Goal: Task Accomplishment & Management: Use online tool/utility

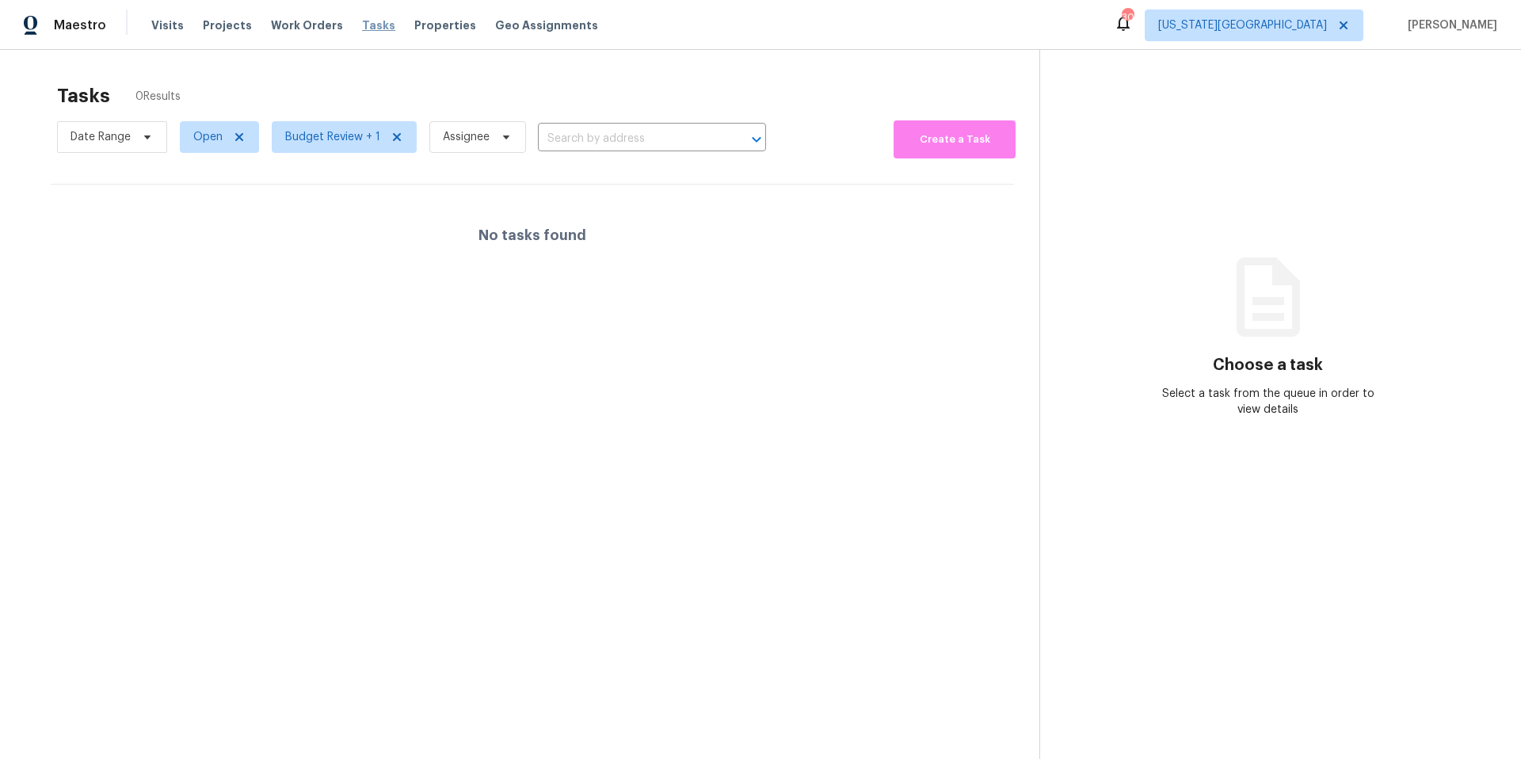
click at [365, 29] on span "Tasks" at bounding box center [378, 25] width 33 height 11
click at [364, 29] on span "Tasks" at bounding box center [378, 25] width 33 height 11
click at [343, 137] on span "Budget Review + 1" at bounding box center [332, 137] width 95 height 16
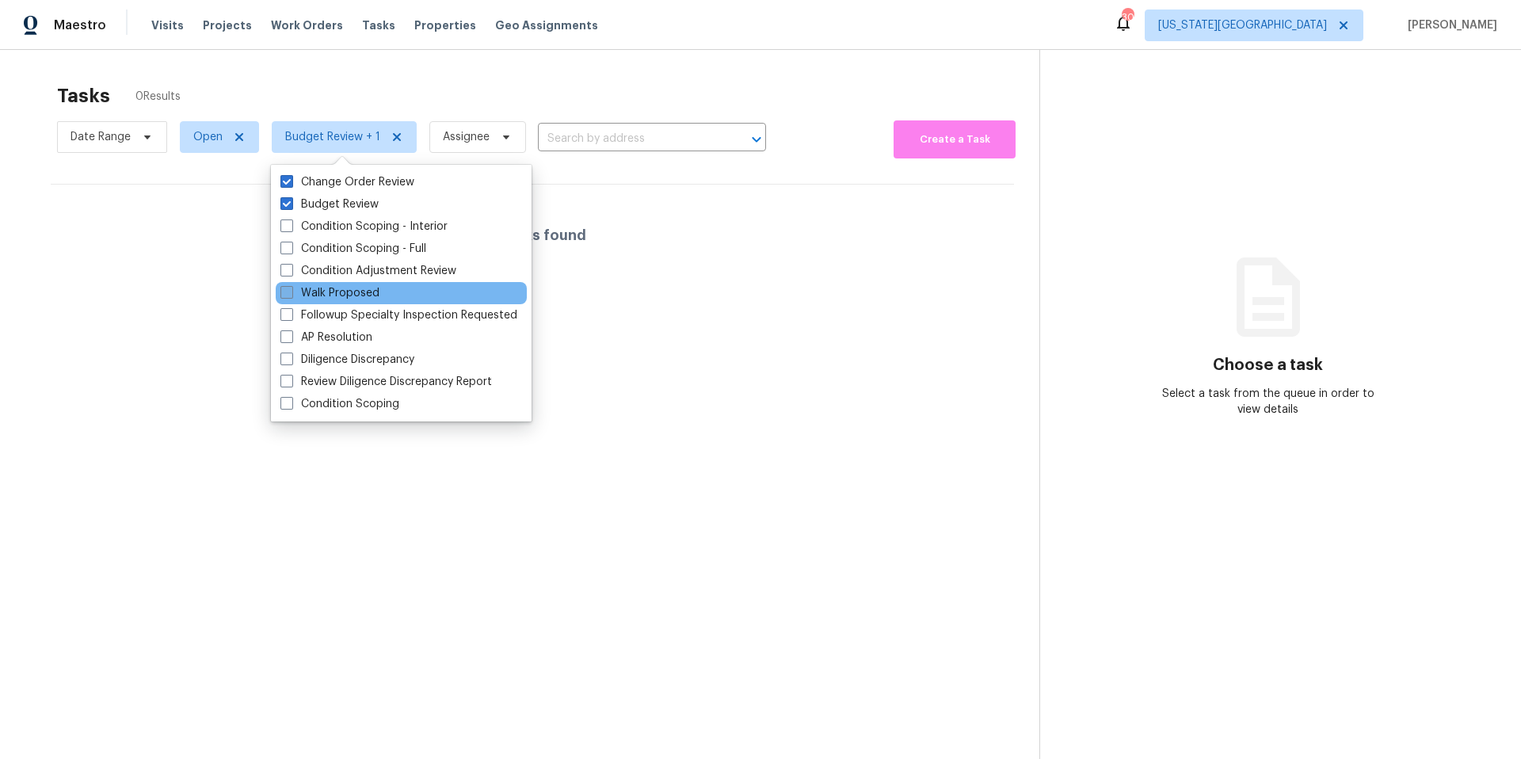
click at [319, 292] on label "Walk Proposed" at bounding box center [329, 293] width 99 height 16
click at [291, 292] on input "Walk Proposed" at bounding box center [285, 290] width 10 height 10
checkbox input "true"
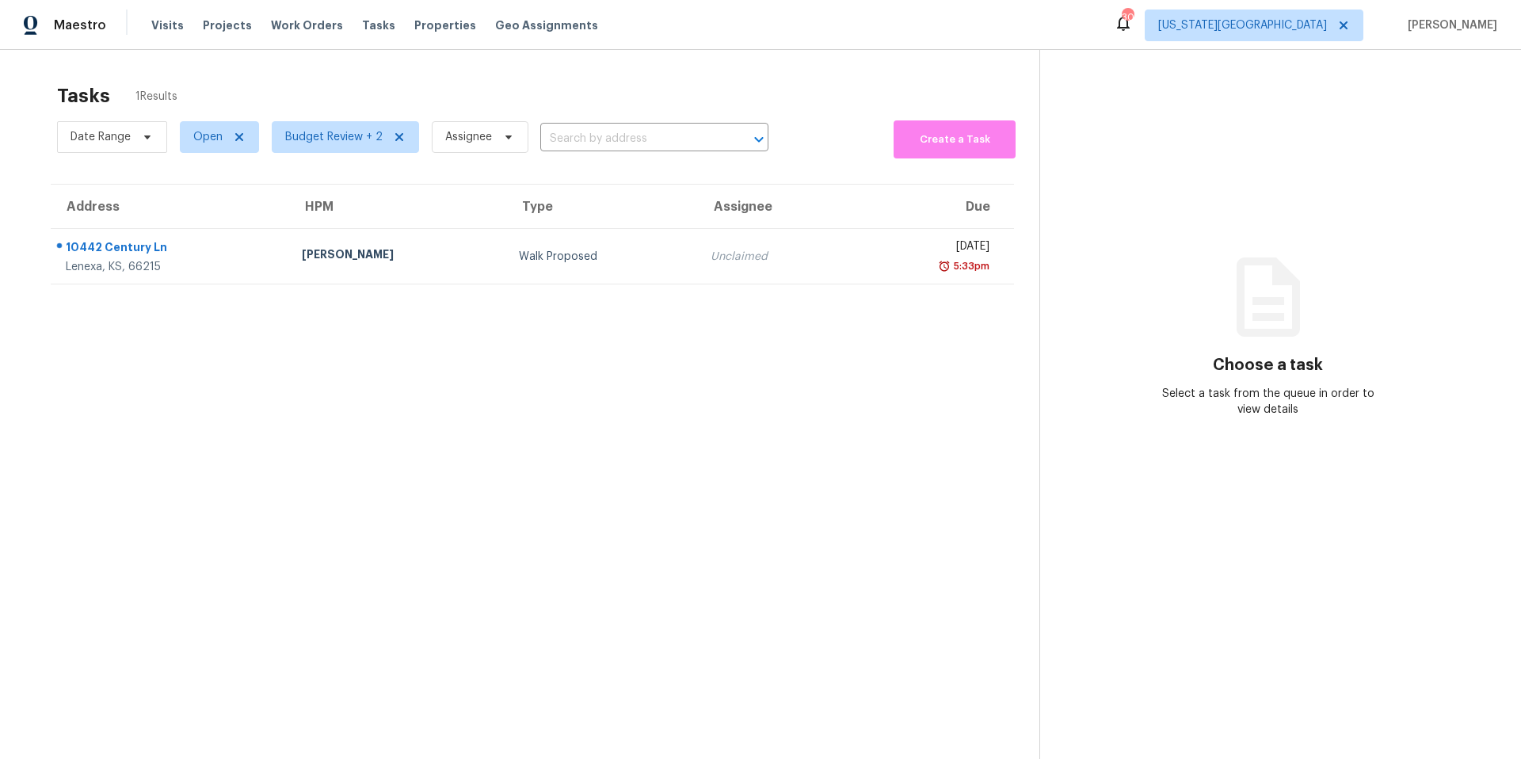
click at [358, 79] on div "Tasks 1 Results" at bounding box center [548, 95] width 982 height 41
click at [317, 138] on span "Budget Review + 2" at bounding box center [333, 137] width 97 height 16
click at [331, 105] on div "Tasks 1 Results" at bounding box center [548, 95] width 982 height 41
click at [1332, 33] on span "[US_STATE][GEOGRAPHIC_DATA]" at bounding box center [1254, 26] width 219 height 32
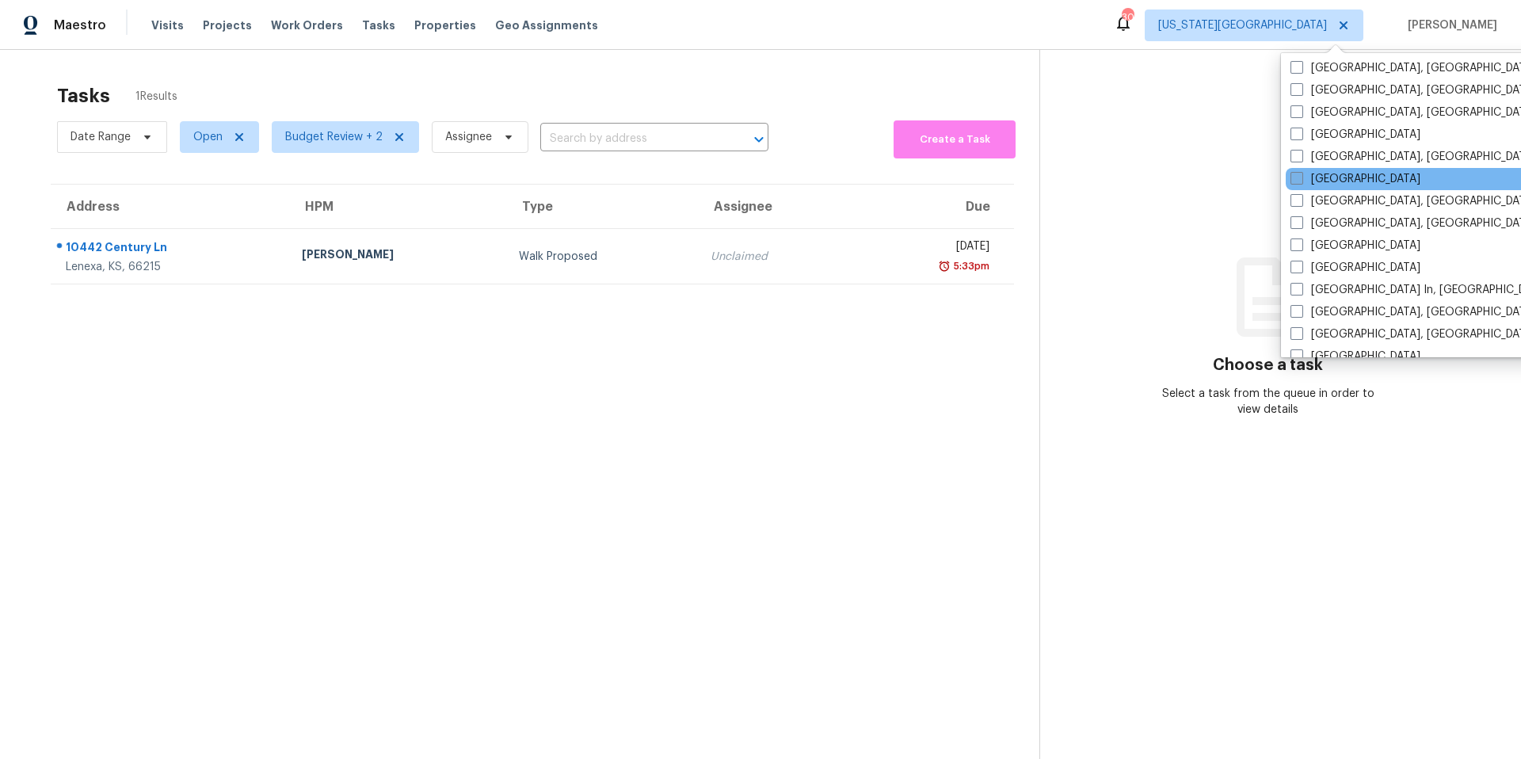
scroll to position [493, 0]
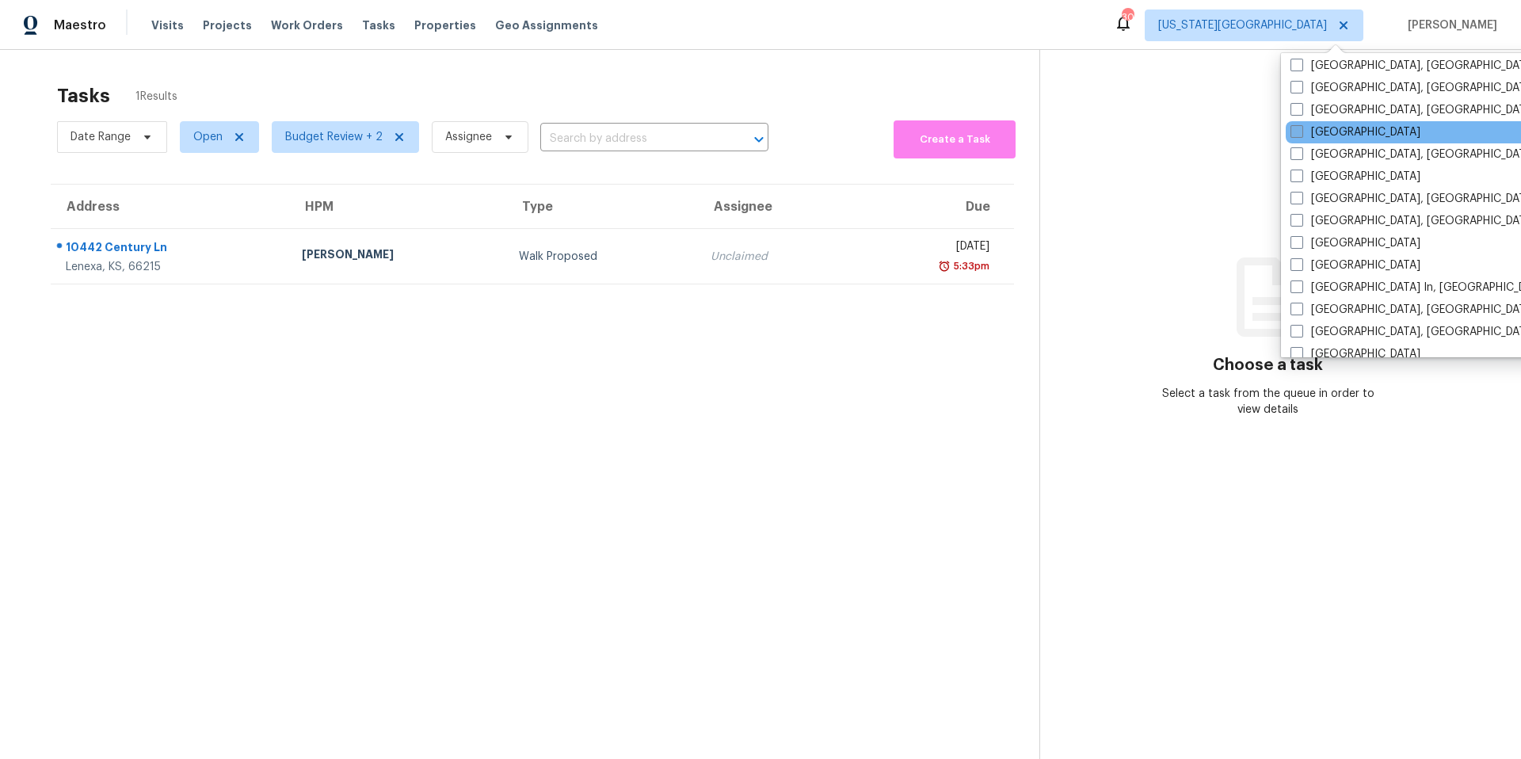
click at [1296, 127] on span at bounding box center [1297, 131] width 13 height 13
click at [1296, 127] on input "[GEOGRAPHIC_DATA]" at bounding box center [1296, 129] width 10 height 10
checkbox input "true"
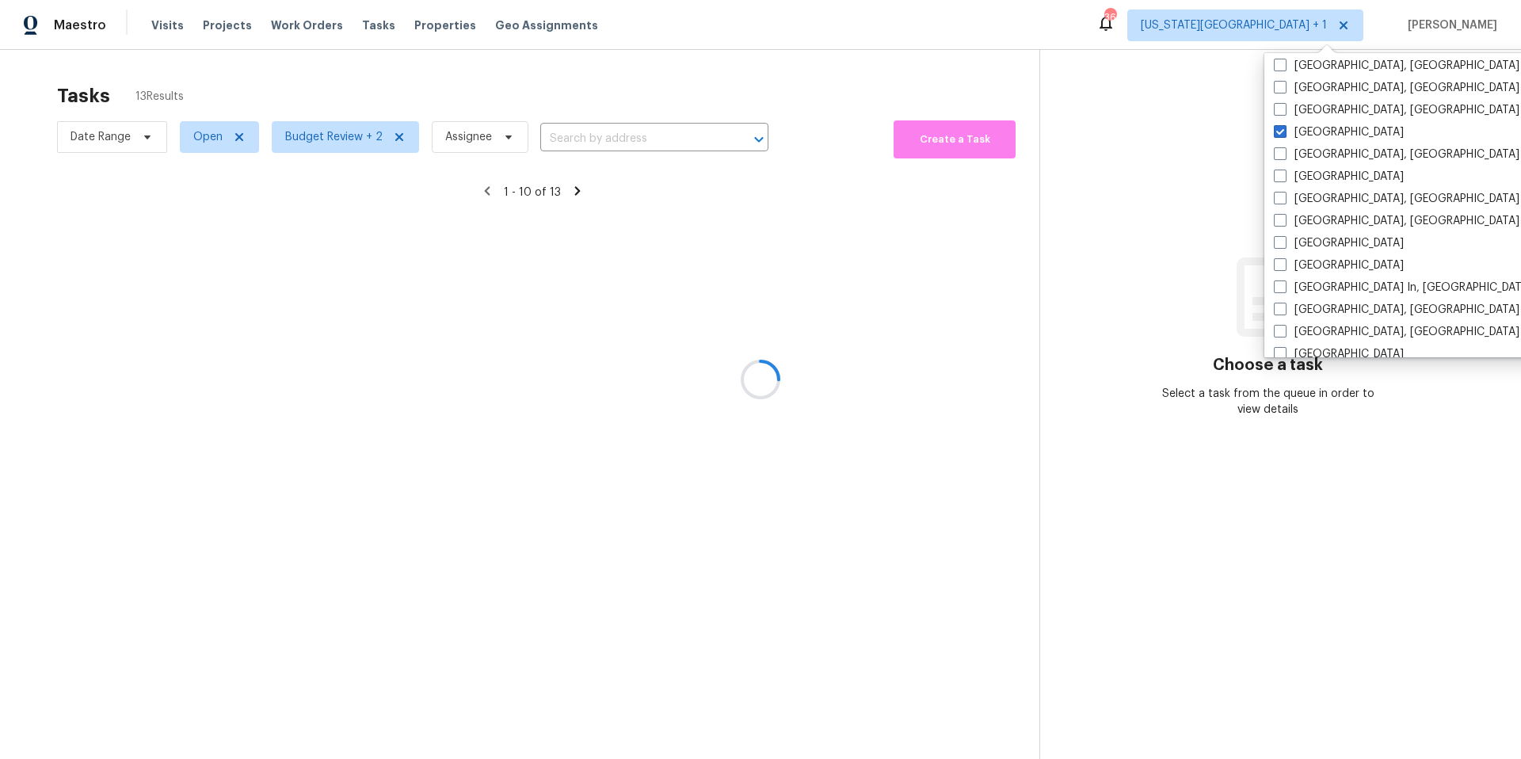
click at [680, 72] on div at bounding box center [760, 379] width 1521 height 759
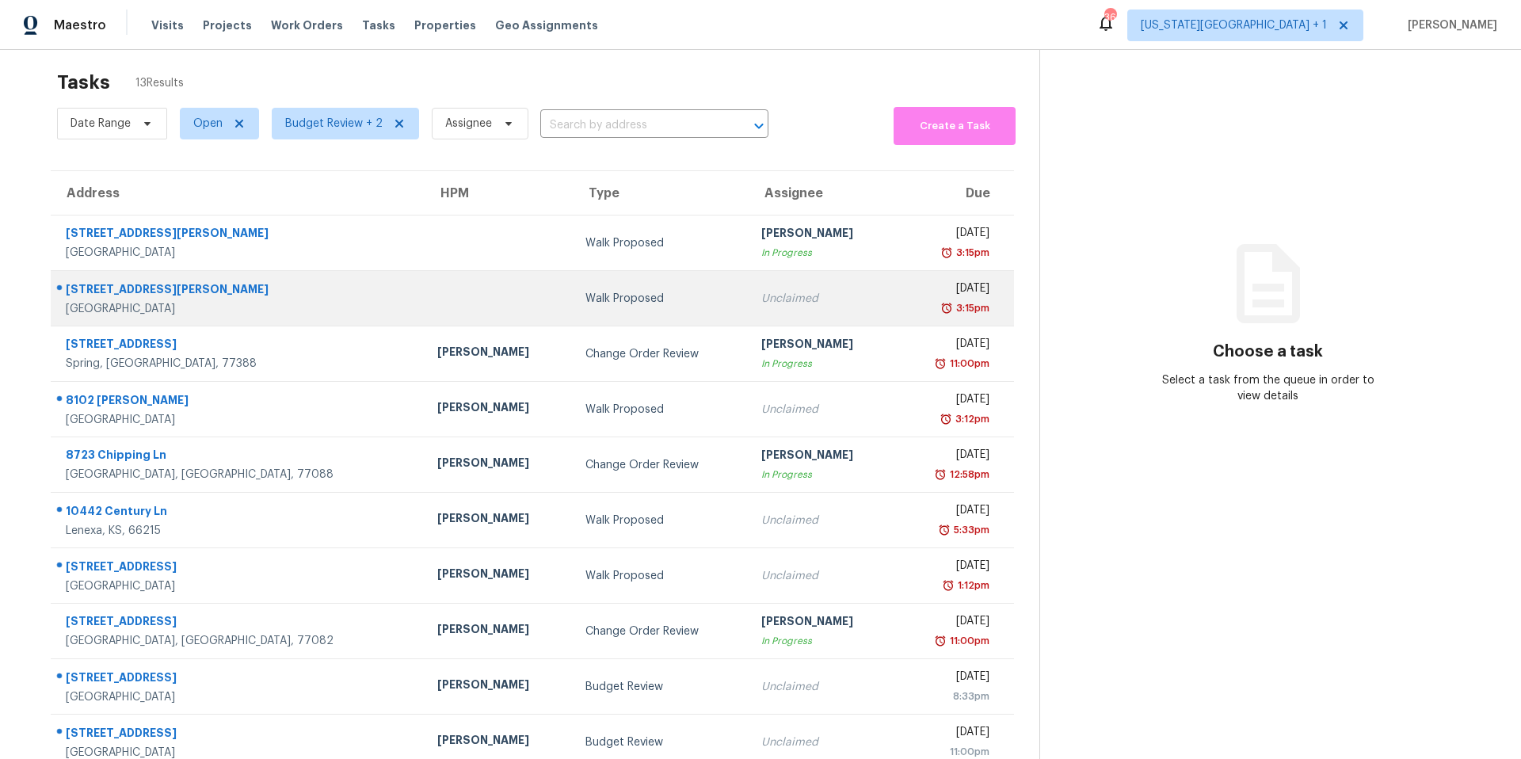
scroll to position [67, 0]
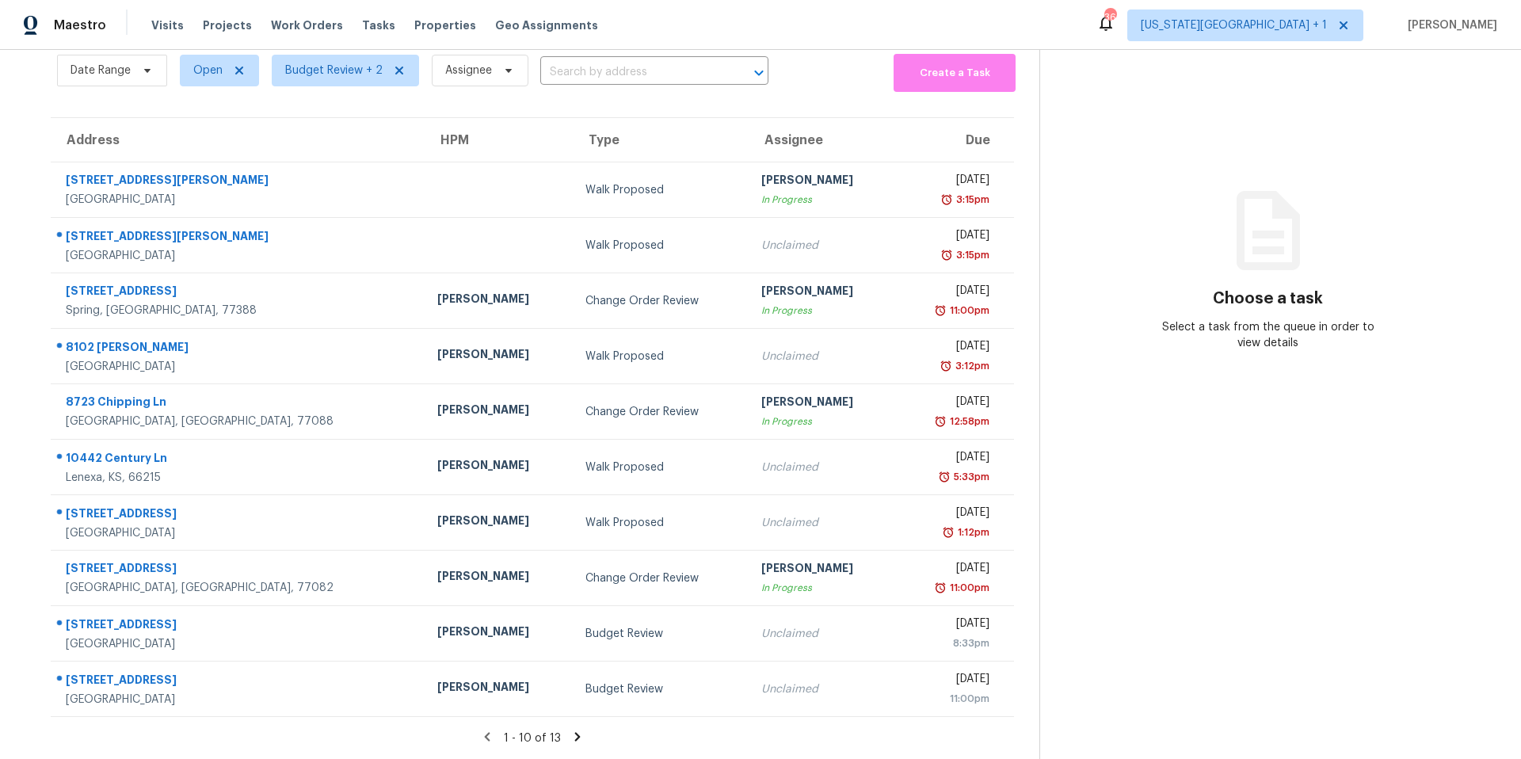
click at [578, 737] on icon at bounding box center [578, 737] width 6 height 9
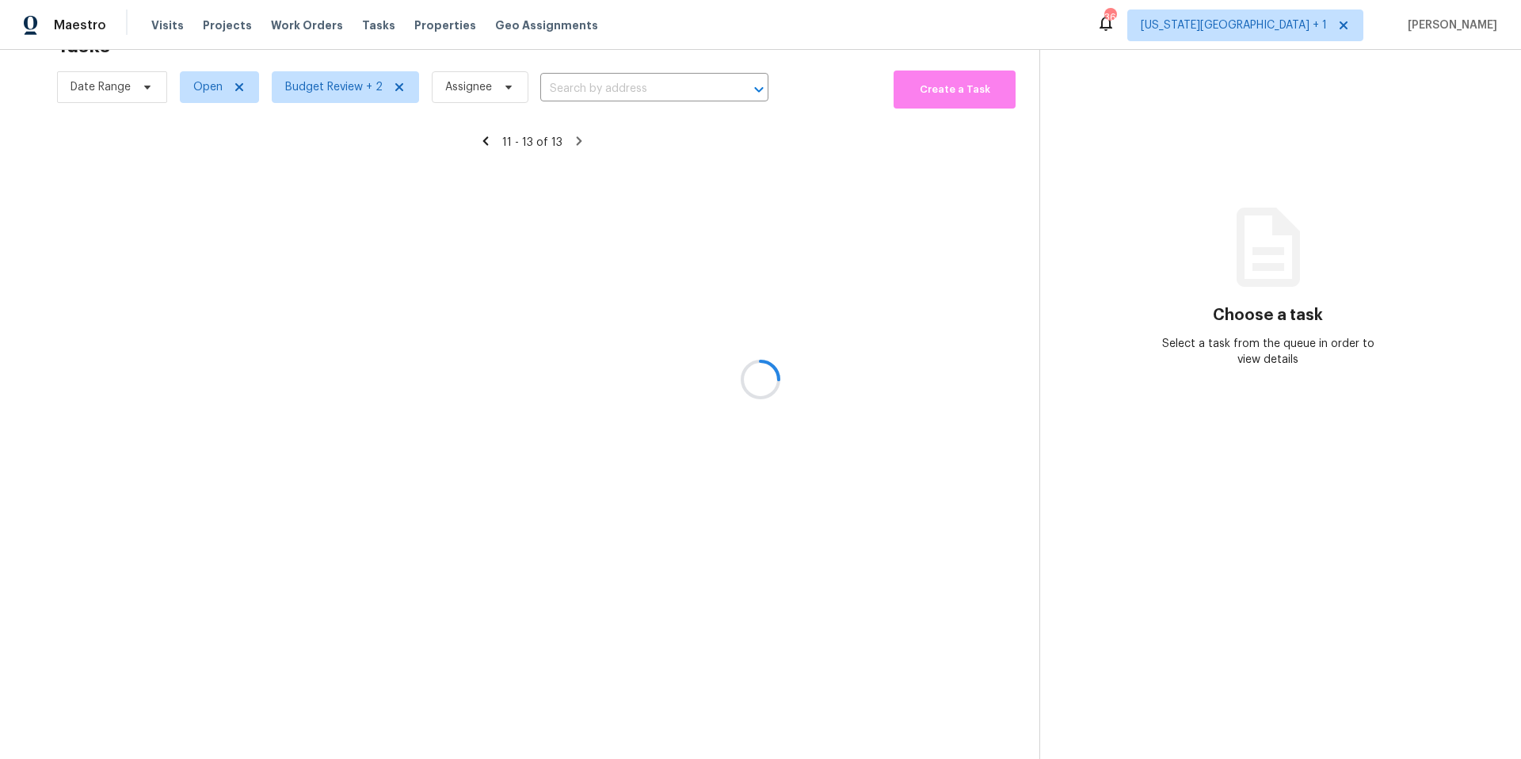
scroll to position [50, 0]
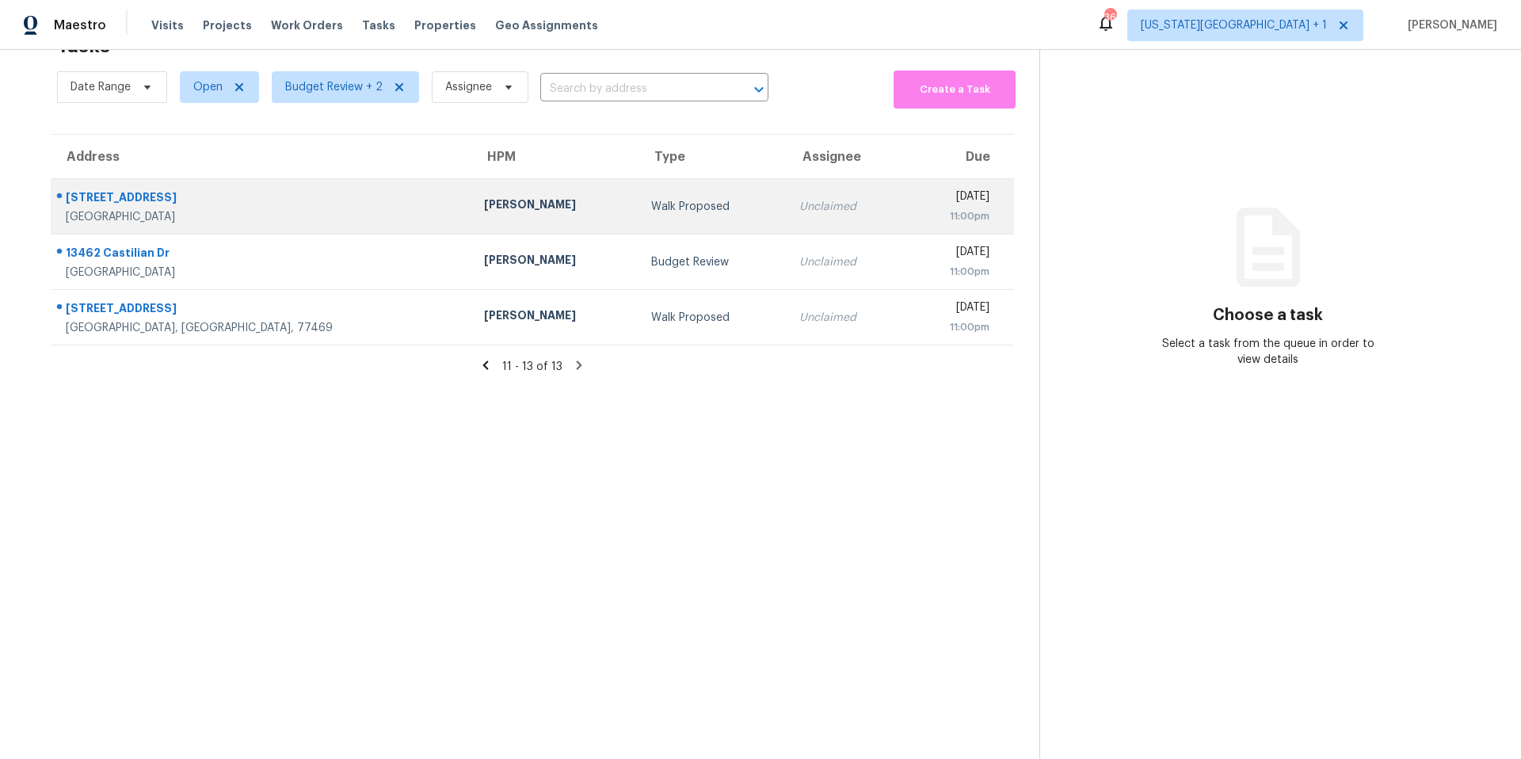
click at [471, 223] on td "[PERSON_NAME]" at bounding box center [554, 206] width 167 height 55
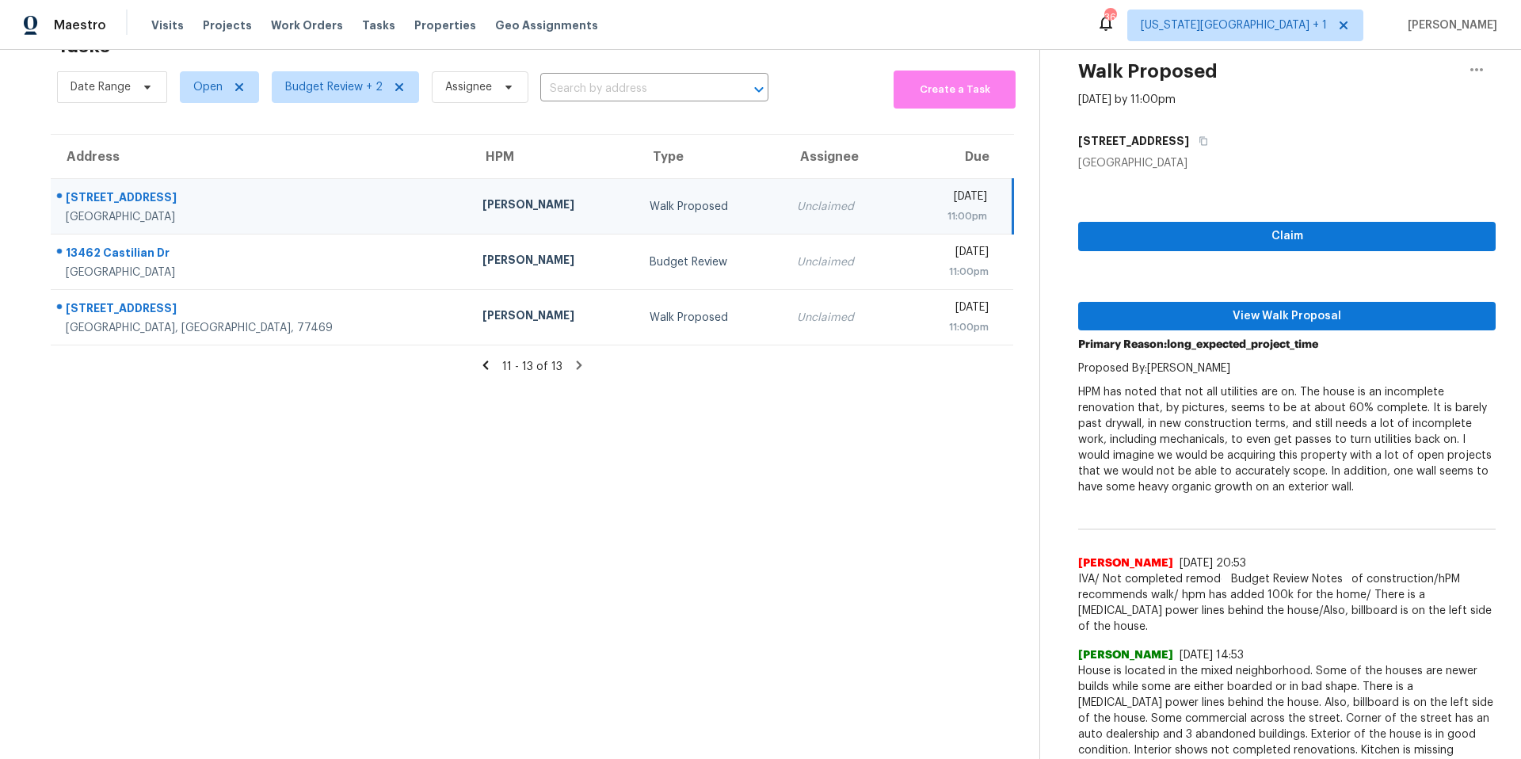
scroll to position [67, 0]
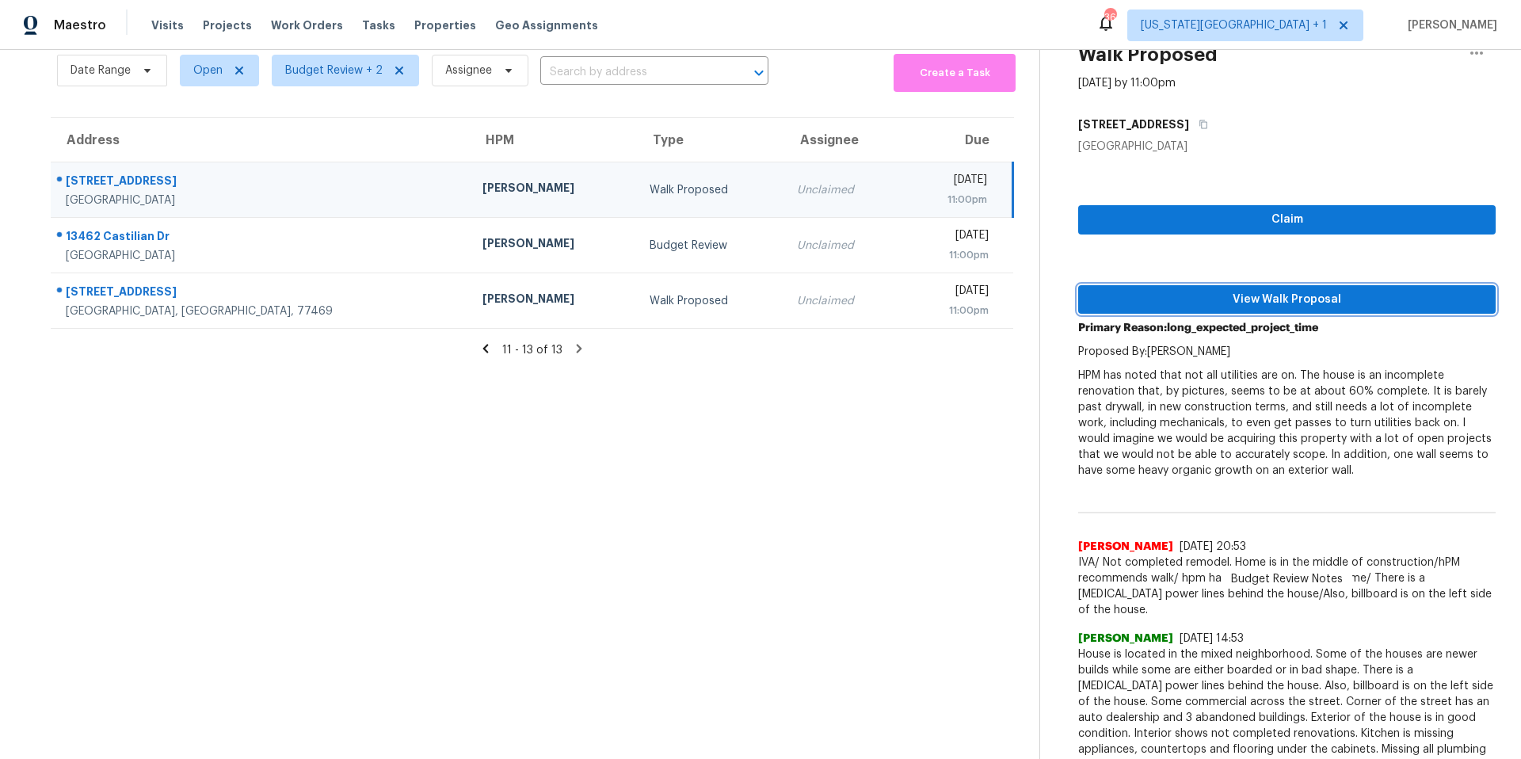
click at [1148, 299] on span "View Walk Proposal" at bounding box center [1287, 300] width 392 height 20
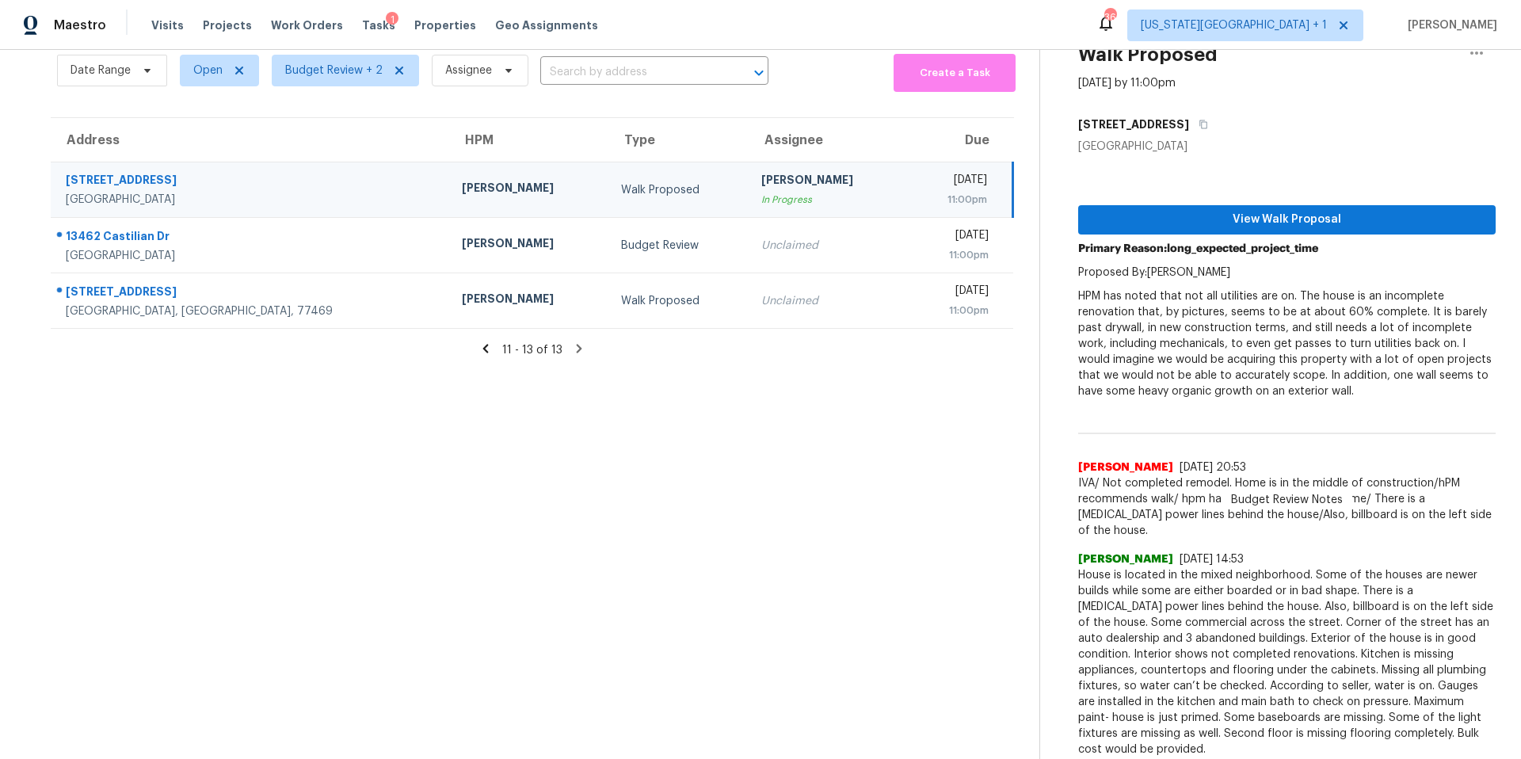
scroll to position [50, 0]
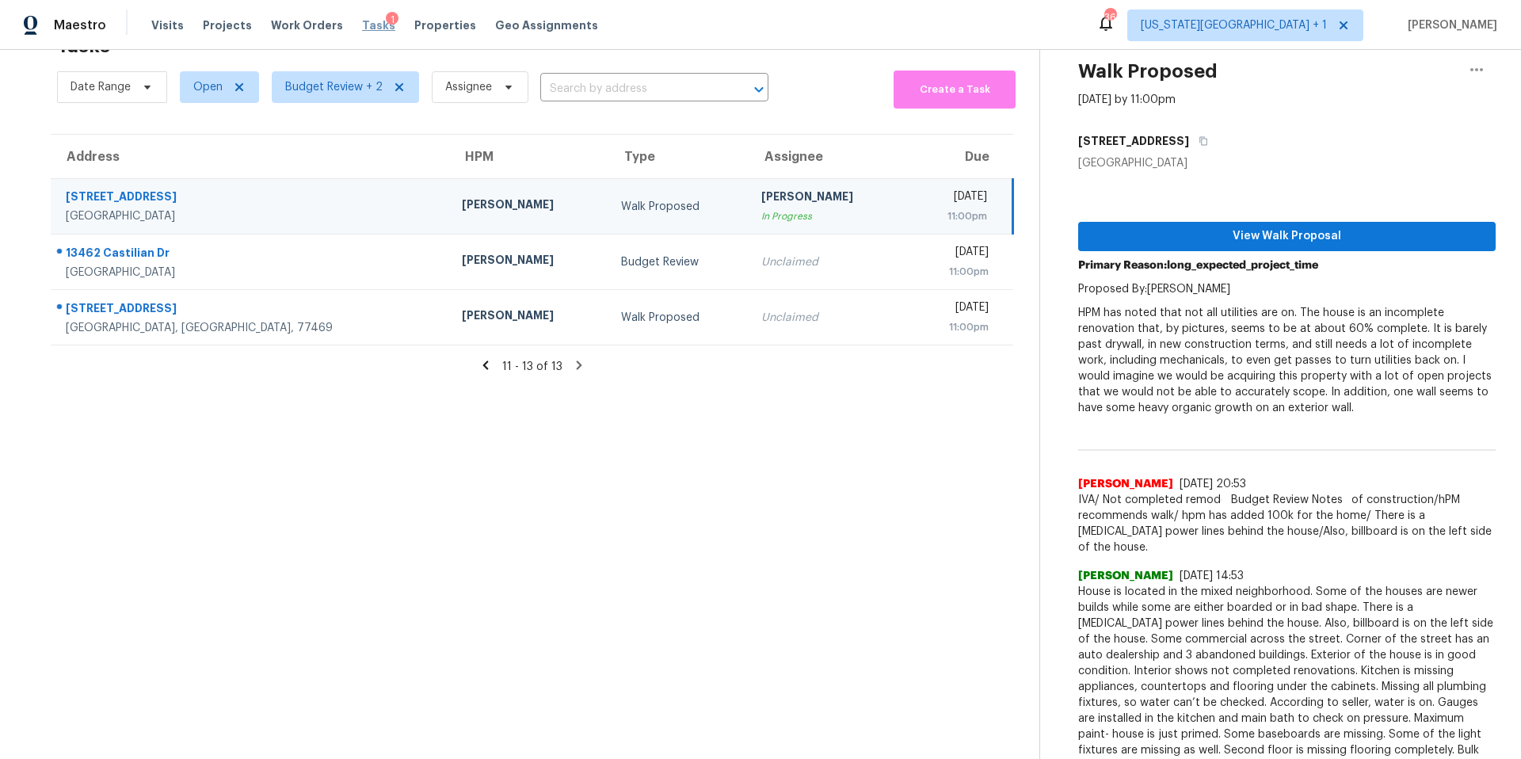
click at [364, 25] on span "Tasks" at bounding box center [378, 25] width 33 height 11
click at [338, 97] on span "Budget Review + 2" at bounding box center [345, 87] width 147 height 32
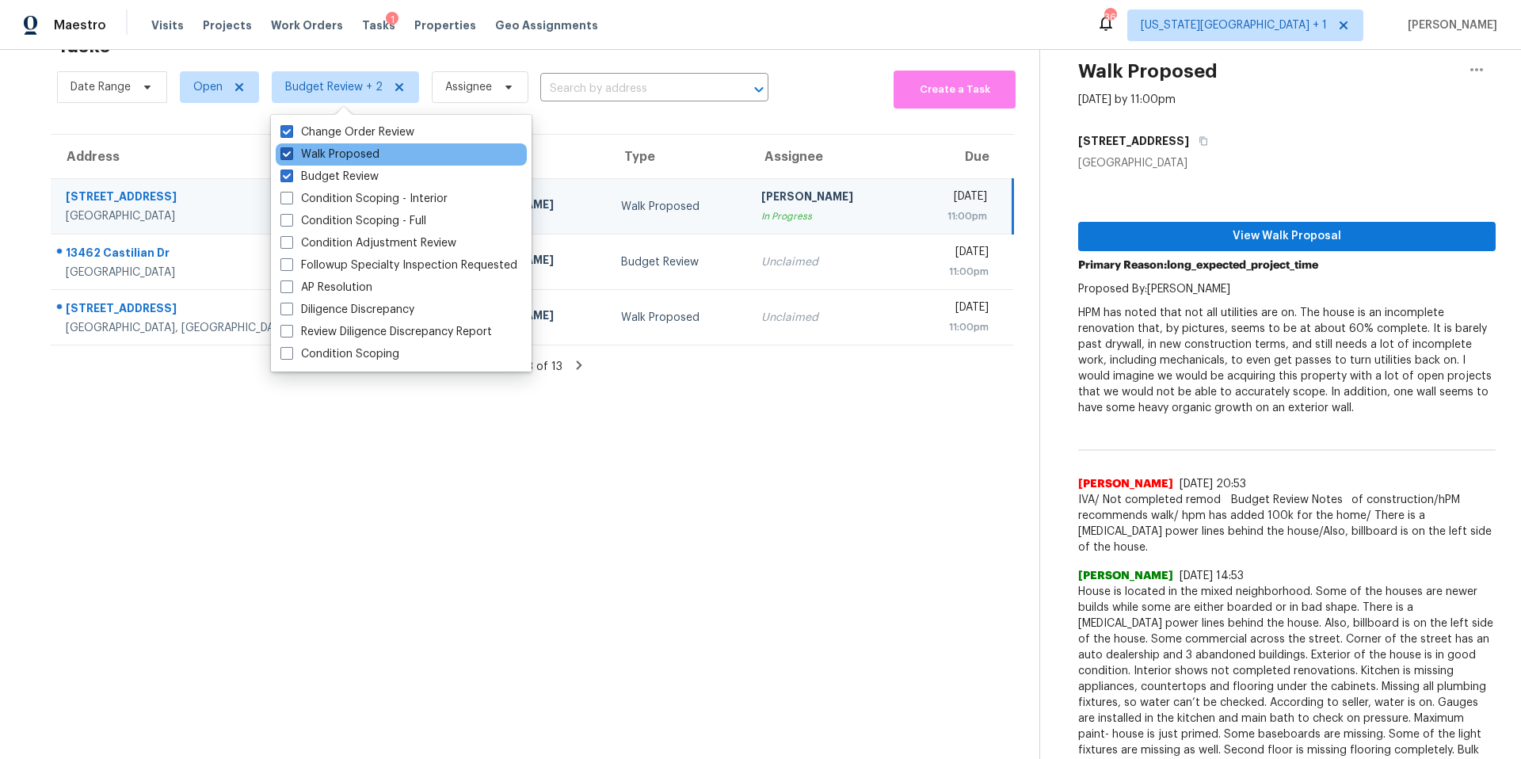
click at [321, 156] on label "Walk Proposed" at bounding box center [329, 155] width 99 height 16
click at [291, 156] on input "Walk Proposed" at bounding box center [285, 152] width 10 height 10
checkbox input "false"
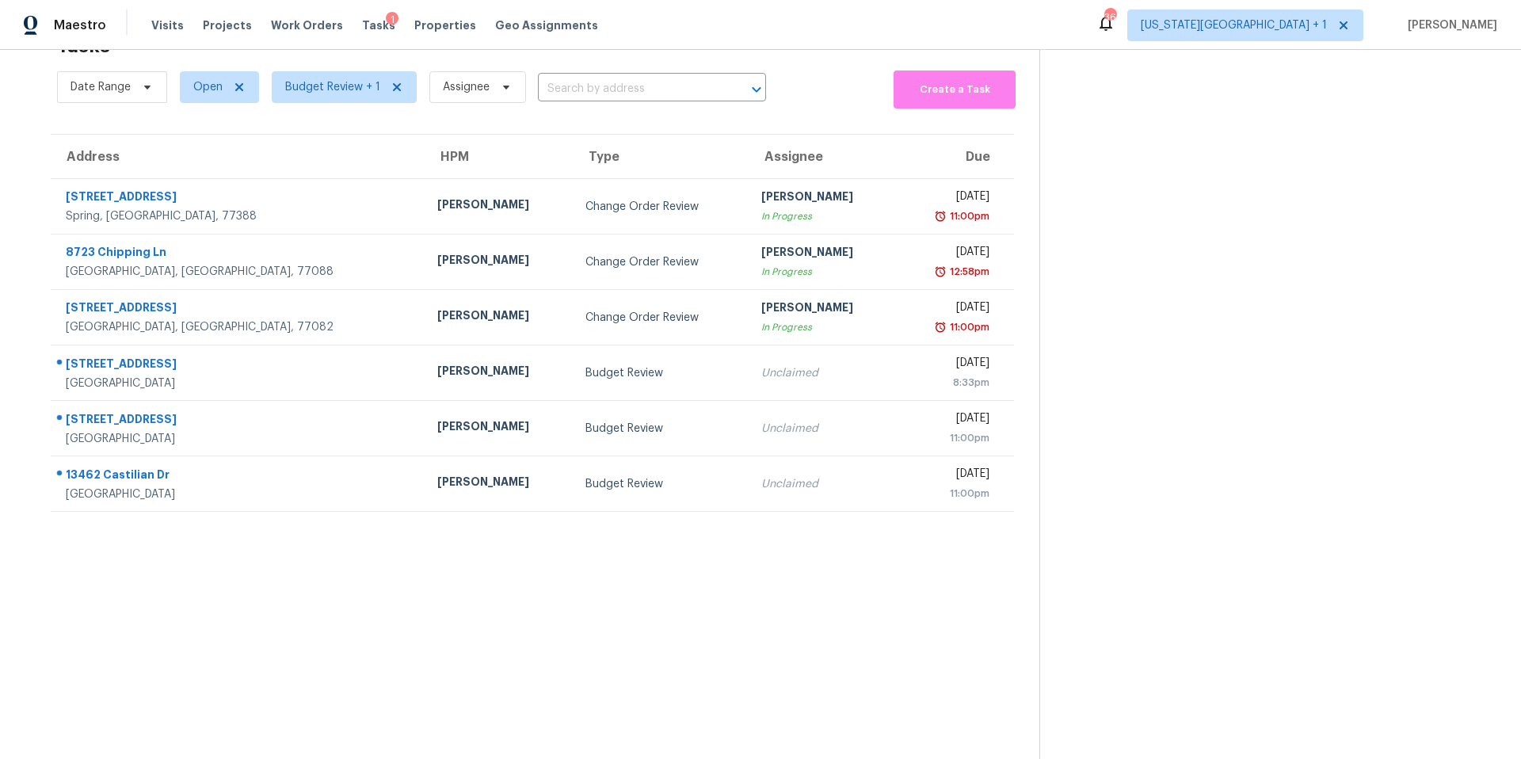
click at [574, 43] on div "Maestro Visits Projects Work Orders Tasks 1 Properties Geo Assignments 36 [US_S…" at bounding box center [760, 25] width 1521 height 50
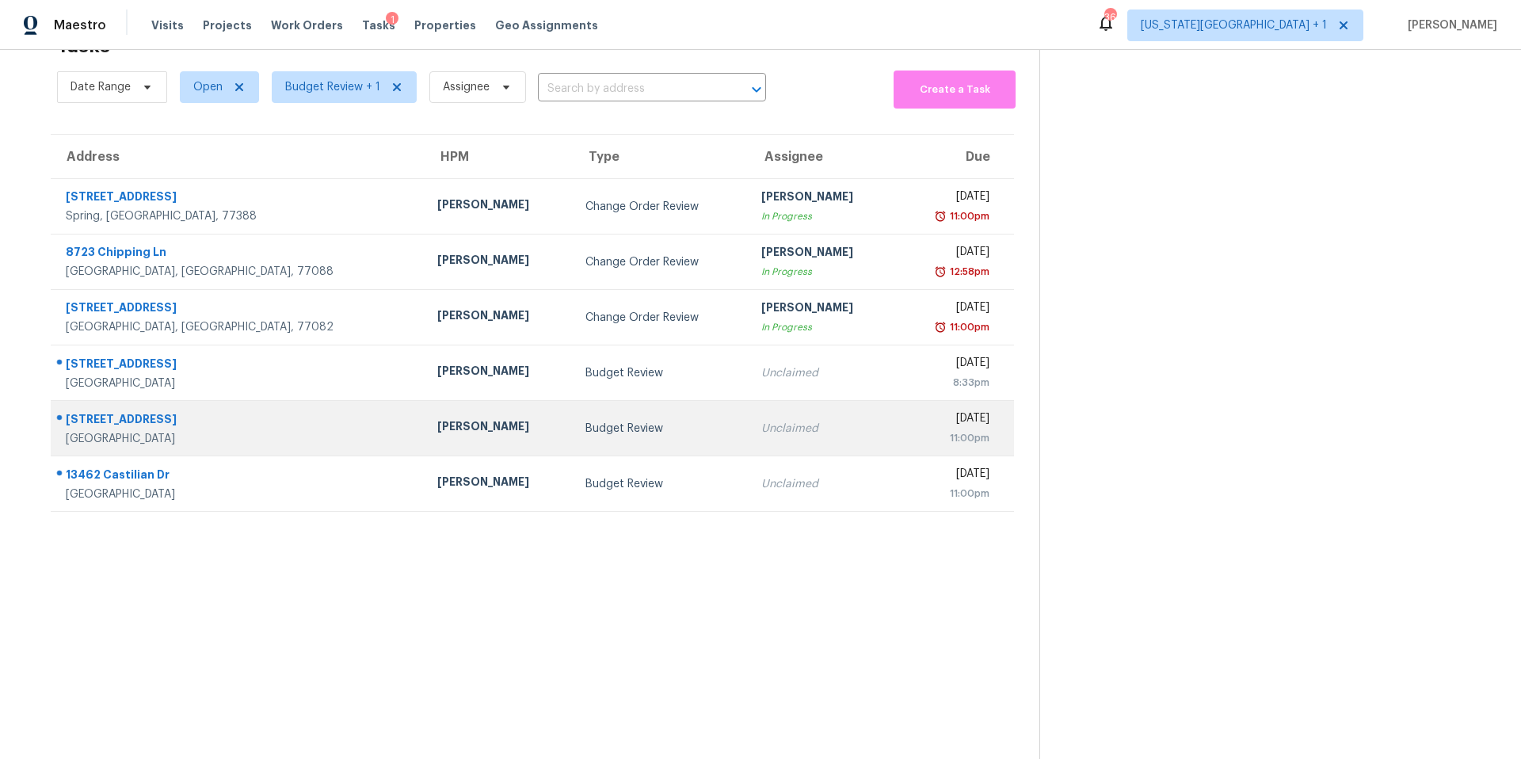
click at [437, 435] on div "[PERSON_NAME]" at bounding box center [498, 428] width 123 height 20
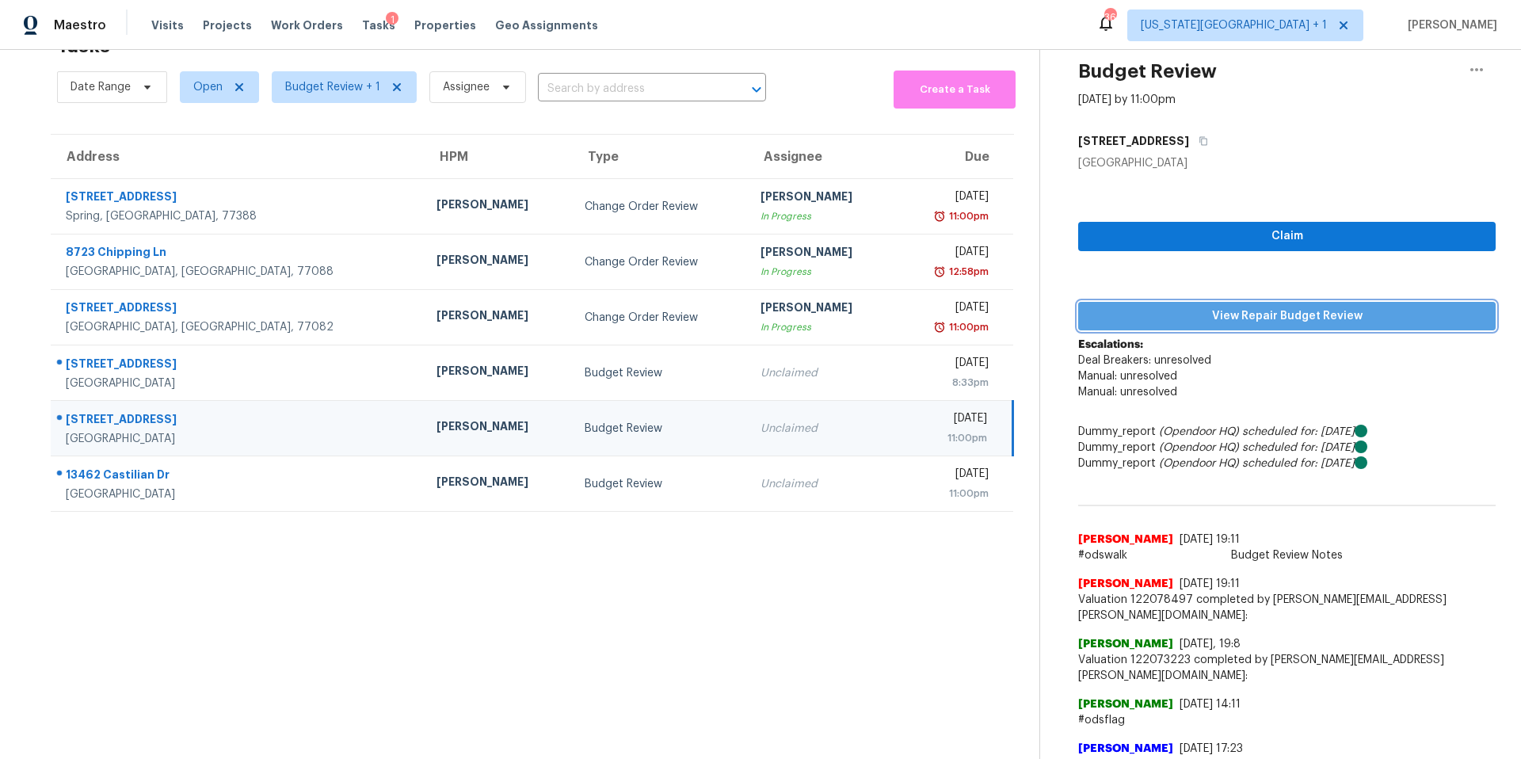
click at [1207, 307] on span "View Repair Budget Review" at bounding box center [1287, 317] width 392 height 20
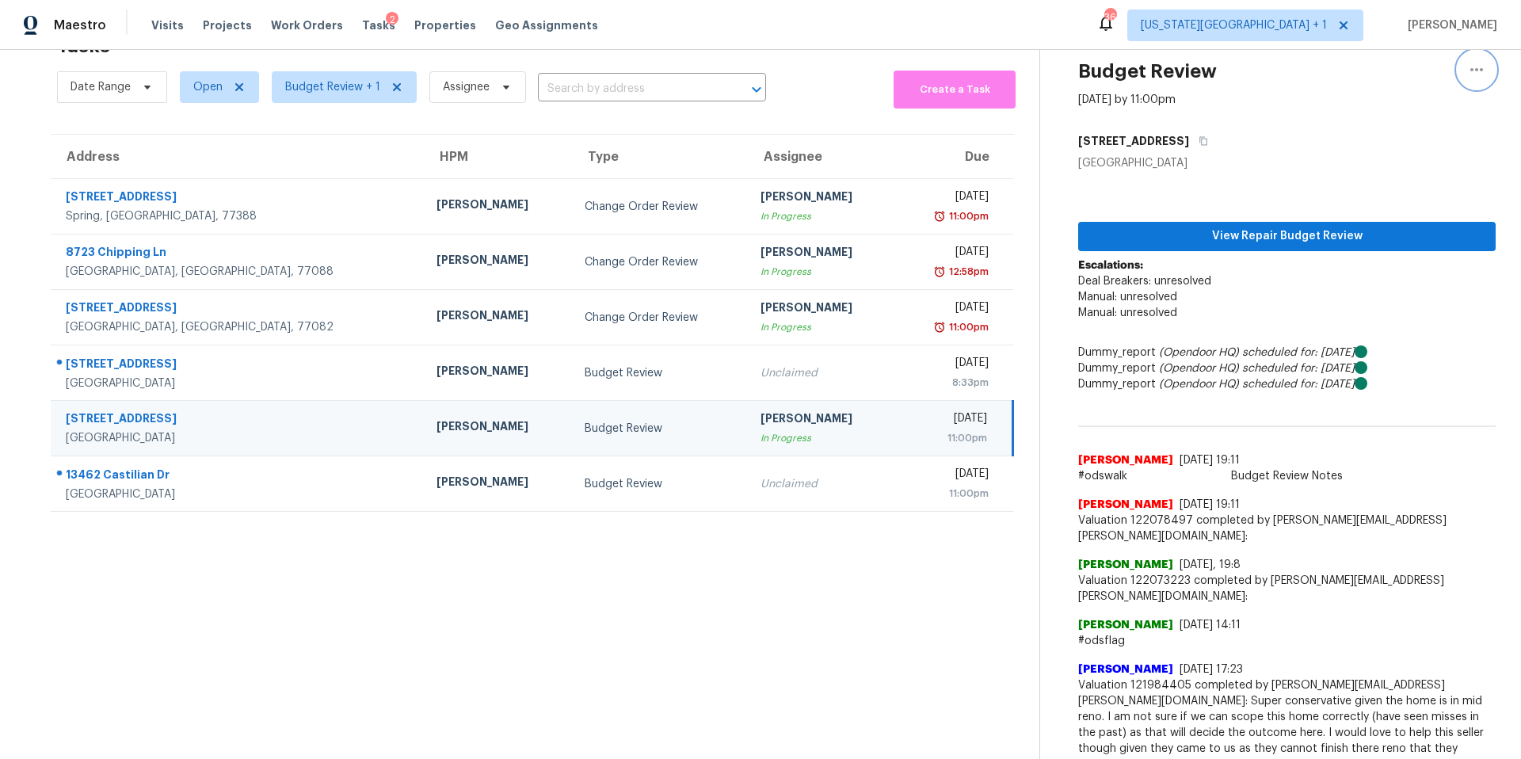
click at [1467, 67] on icon "button" at bounding box center [1476, 69] width 19 height 19
click at [1356, 68] on div "Cancel this task" at bounding box center [1387, 70] width 124 height 16
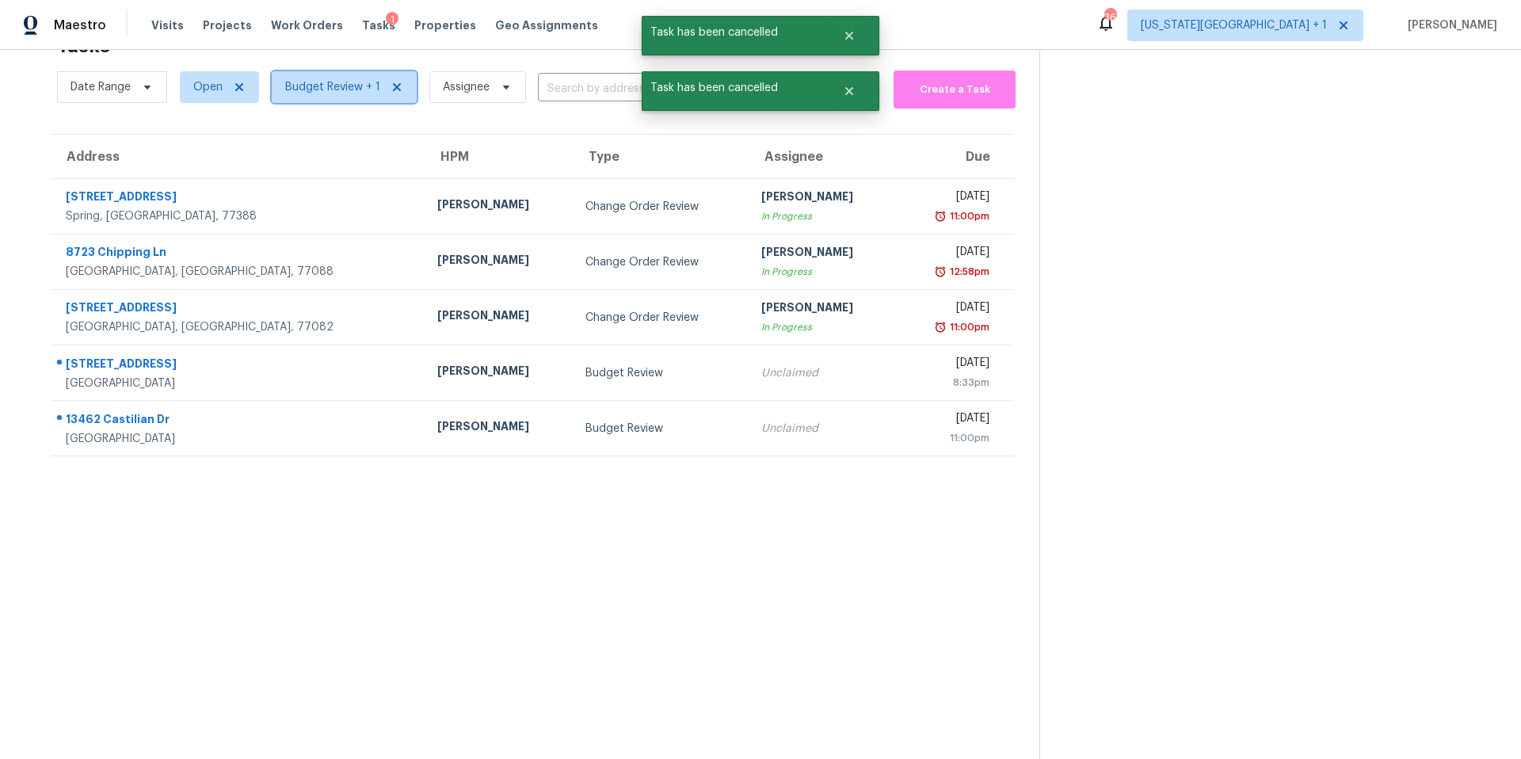
click at [330, 90] on span "Budget Review + 1" at bounding box center [332, 87] width 95 height 16
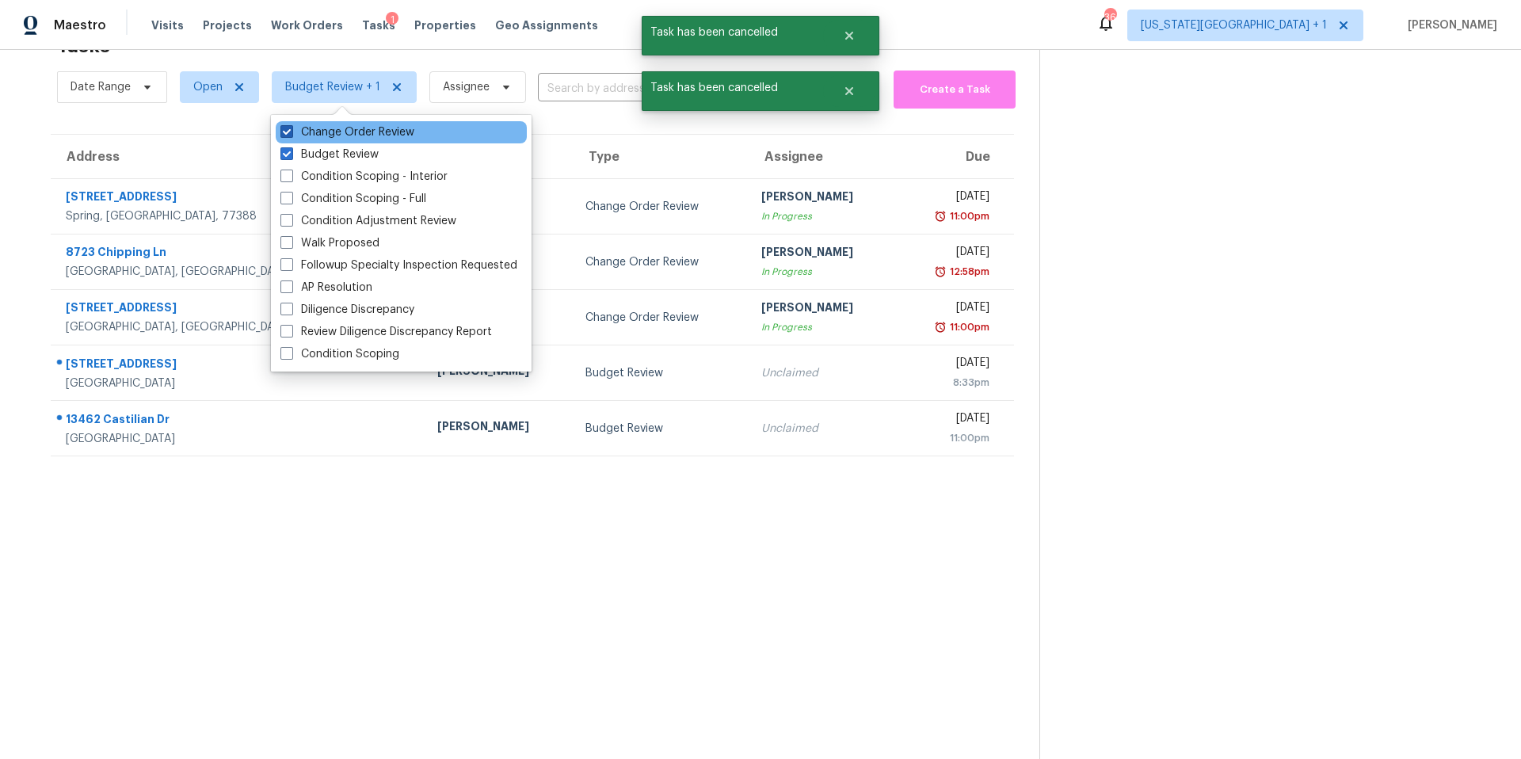
click at [311, 127] on label "Change Order Review" at bounding box center [347, 132] width 134 height 16
click at [291, 127] on input "Change Order Review" at bounding box center [285, 129] width 10 height 10
checkbox input "false"
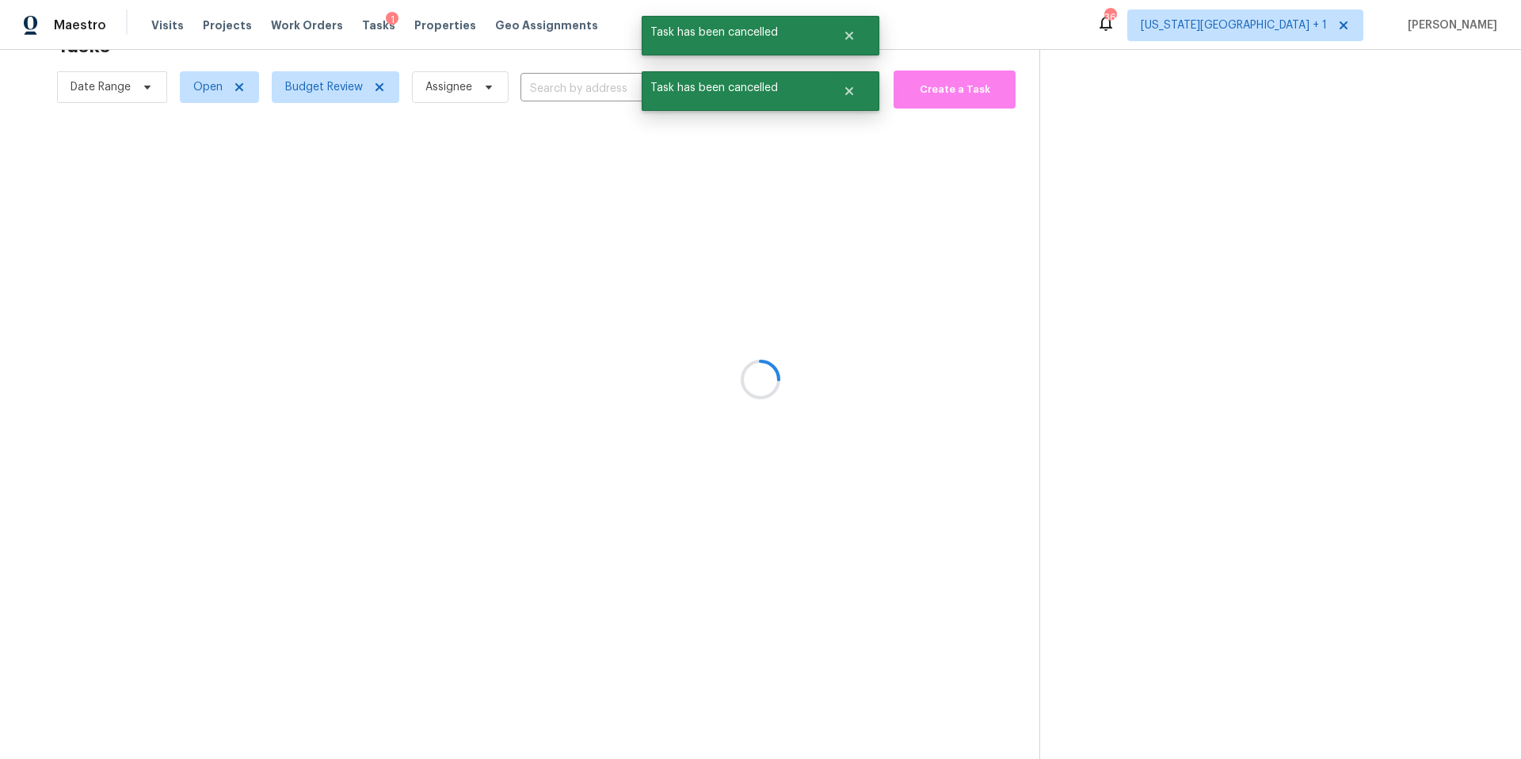
click at [317, 53] on div at bounding box center [760, 379] width 1521 height 759
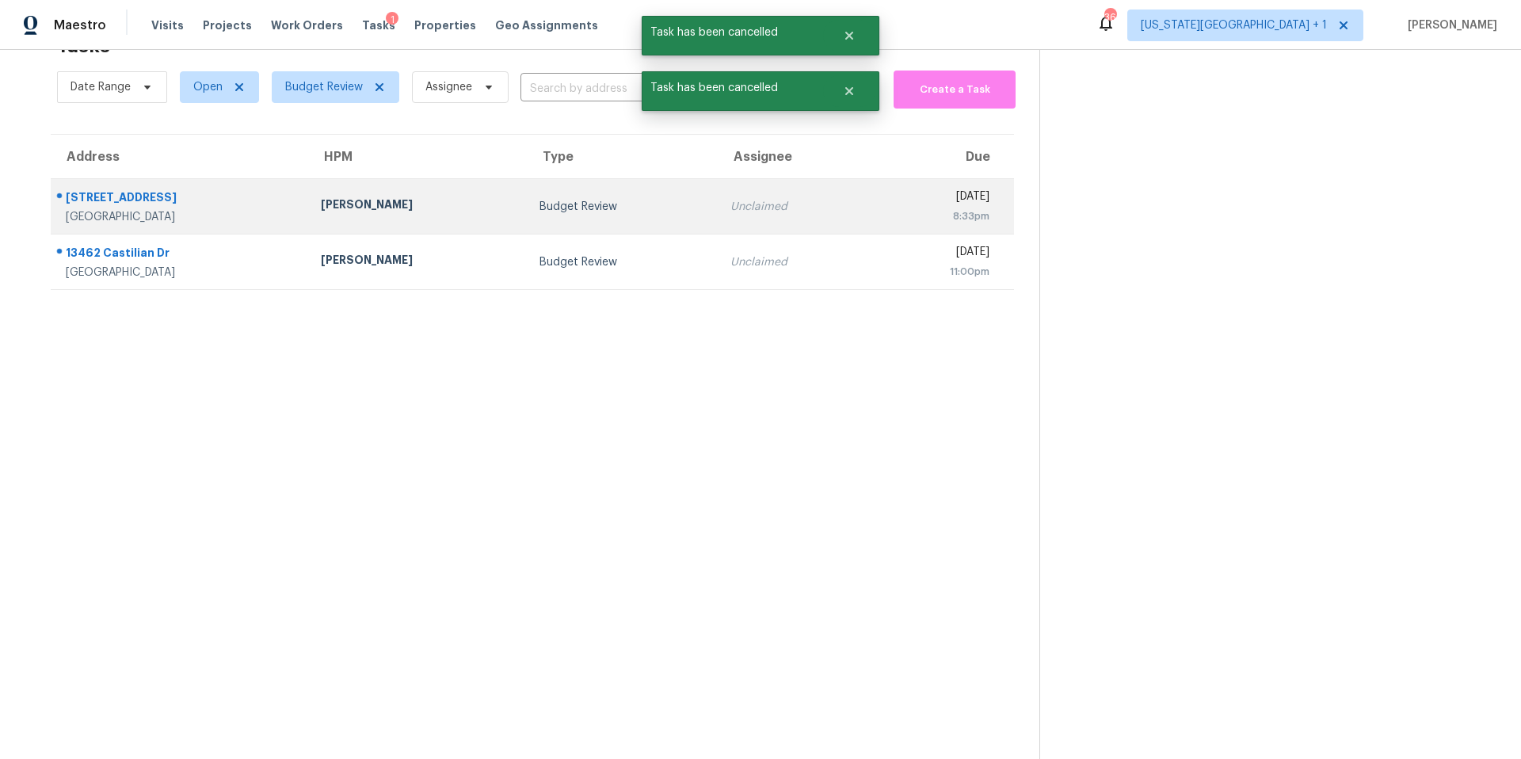
click at [321, 210] on div "[PERSON_NAME]" at bounding box center [417, 206] width 193 height 20
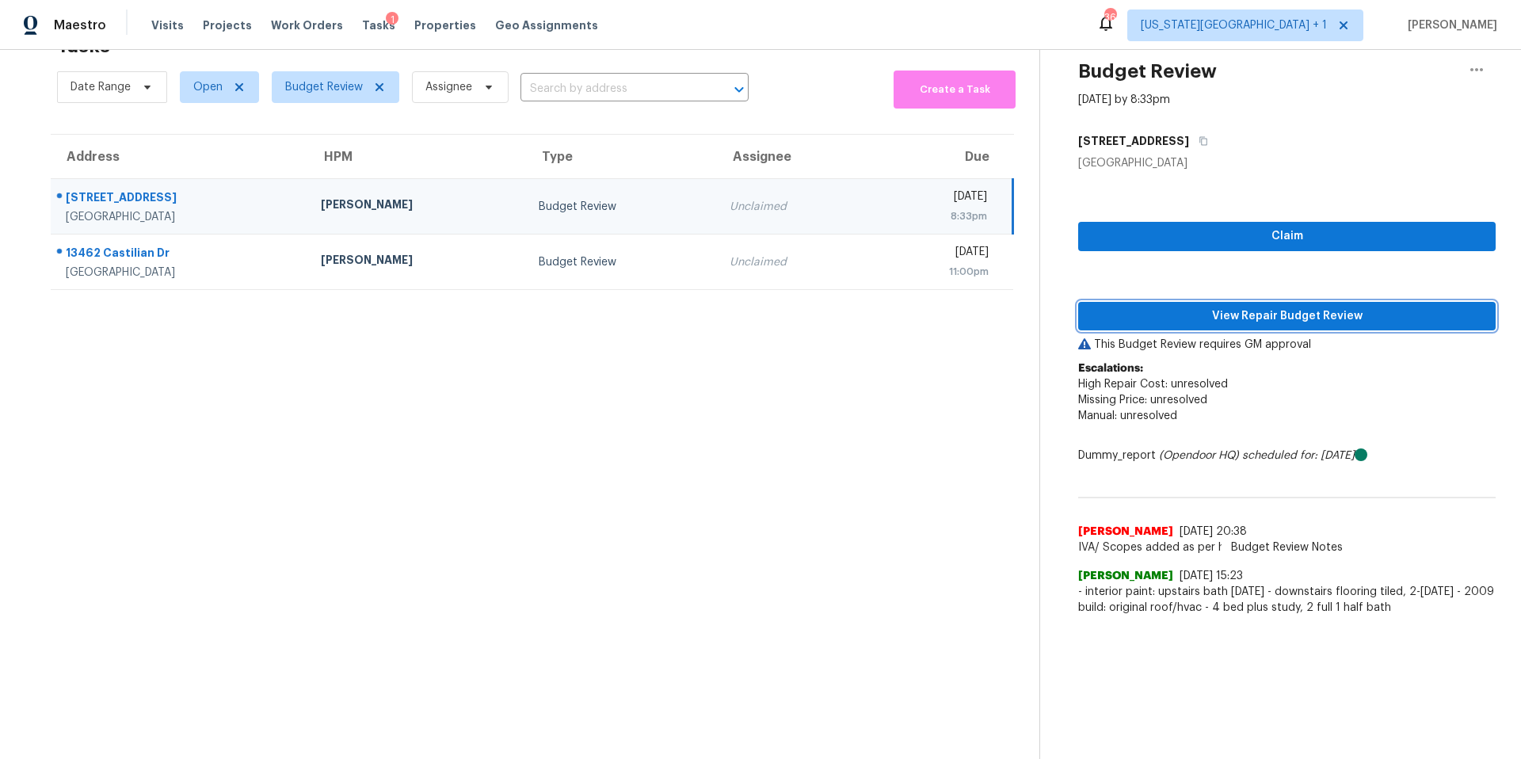
click at [1135, 302] on button "View Repair Budget Review" at bounding box center [1287, 316] width 418 height 29
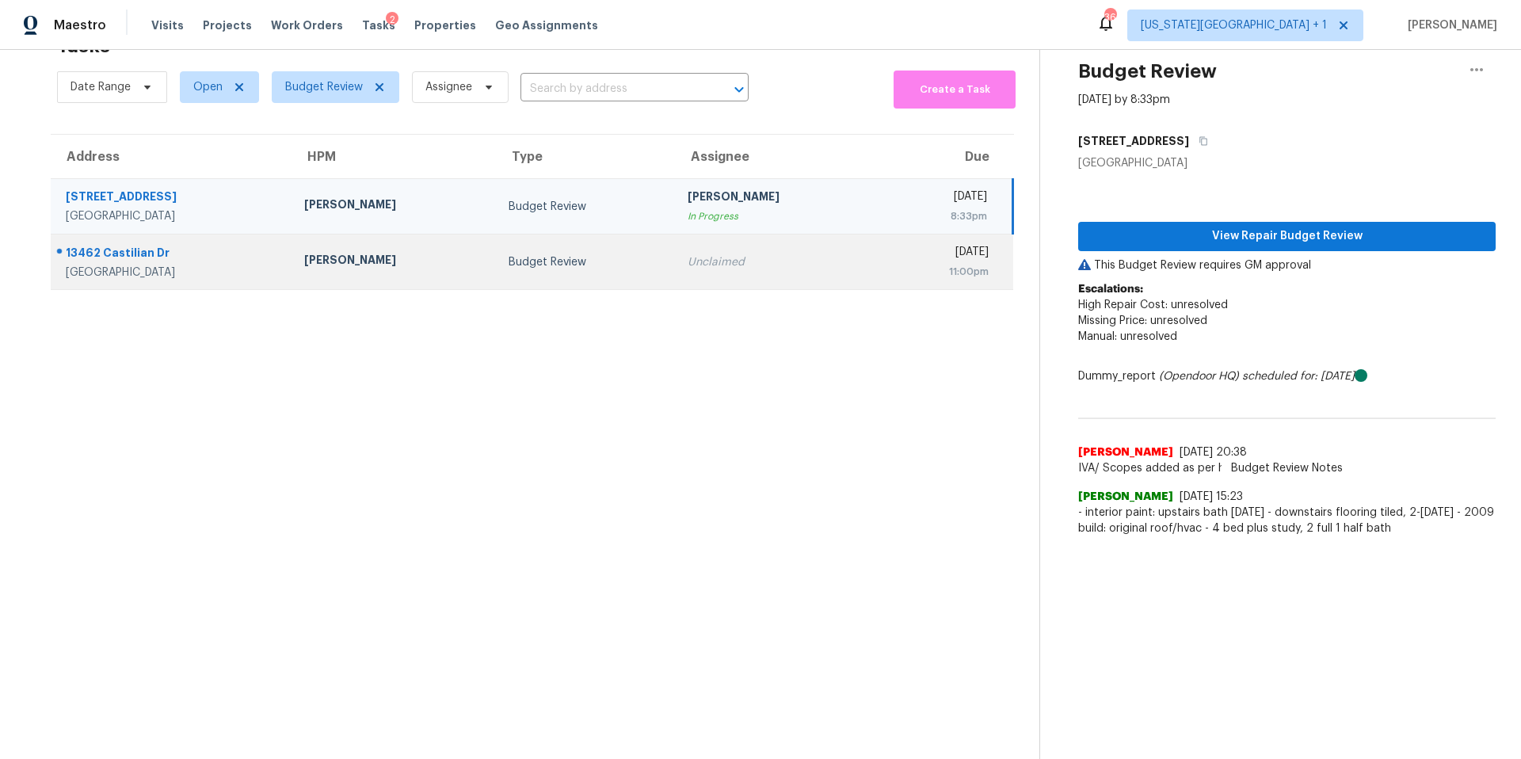
click at [333, 273] on td "[PERSON_NAME]" at bounding box center [394, 262] width 204 height 55
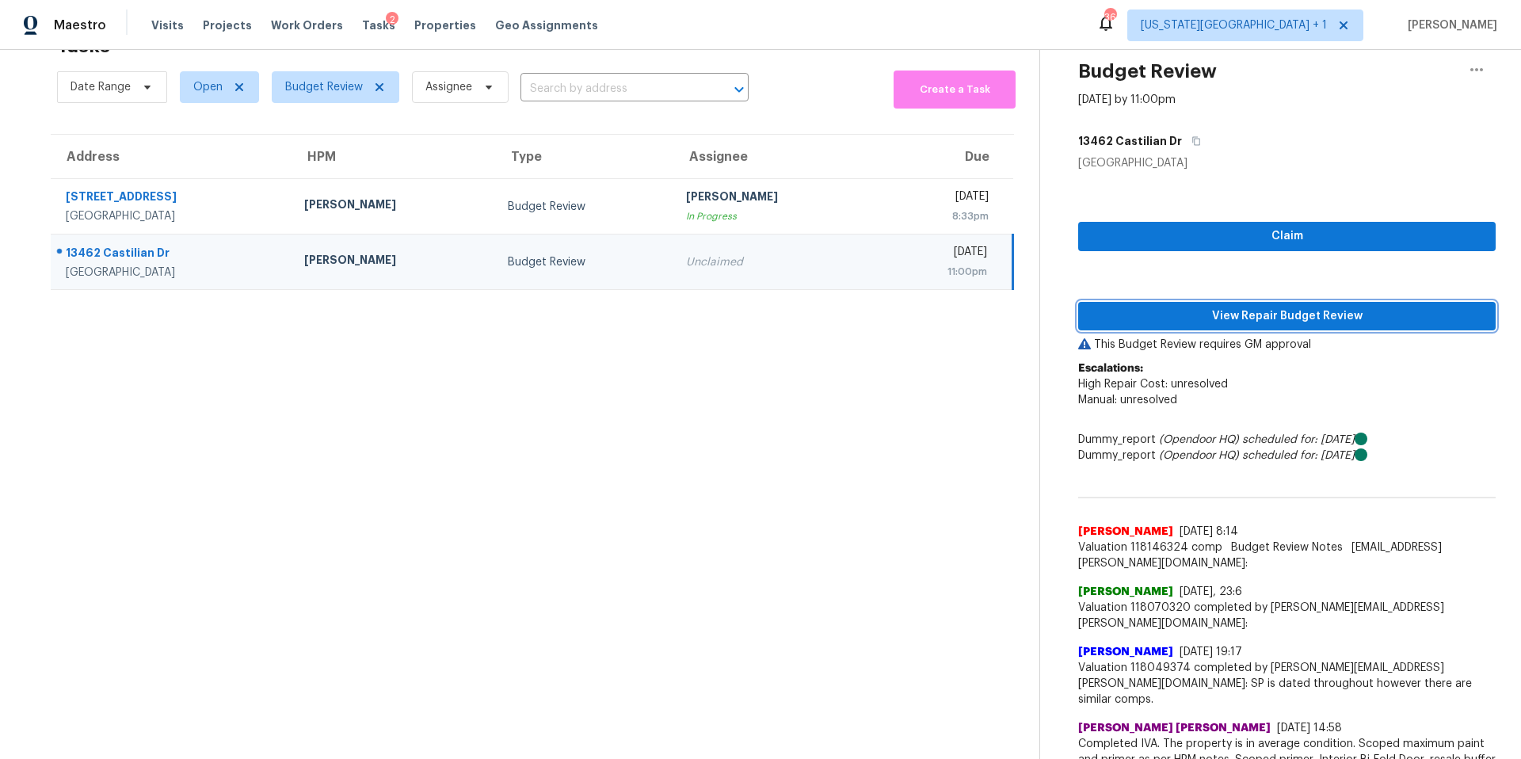
click at [1173, 320] on span "View Repair Budget Review" at bounding box center [1287, 317] width 392 height 20
